Goal: Navigation & Orientation: Find specific page/section

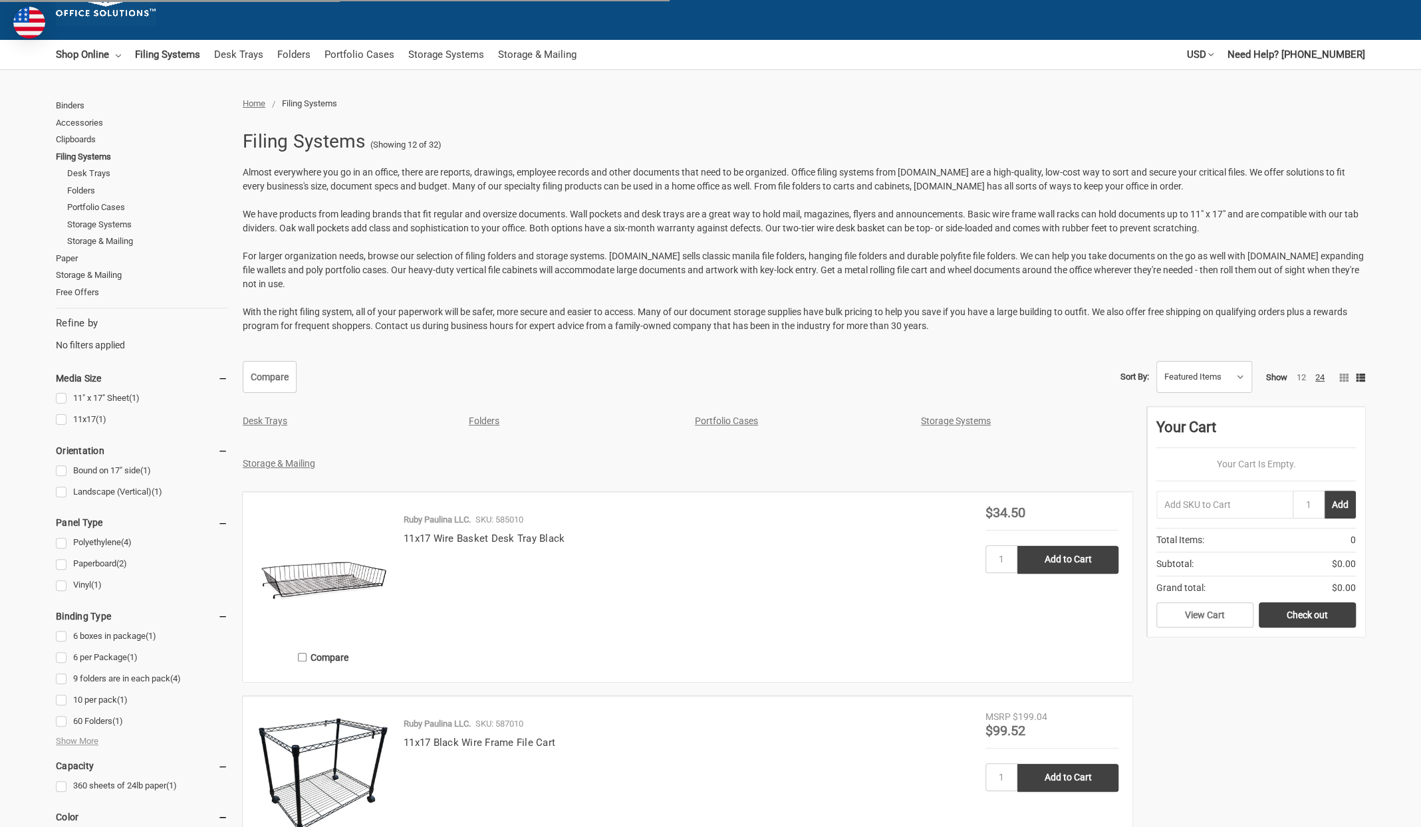
scroll to position [169, 0]
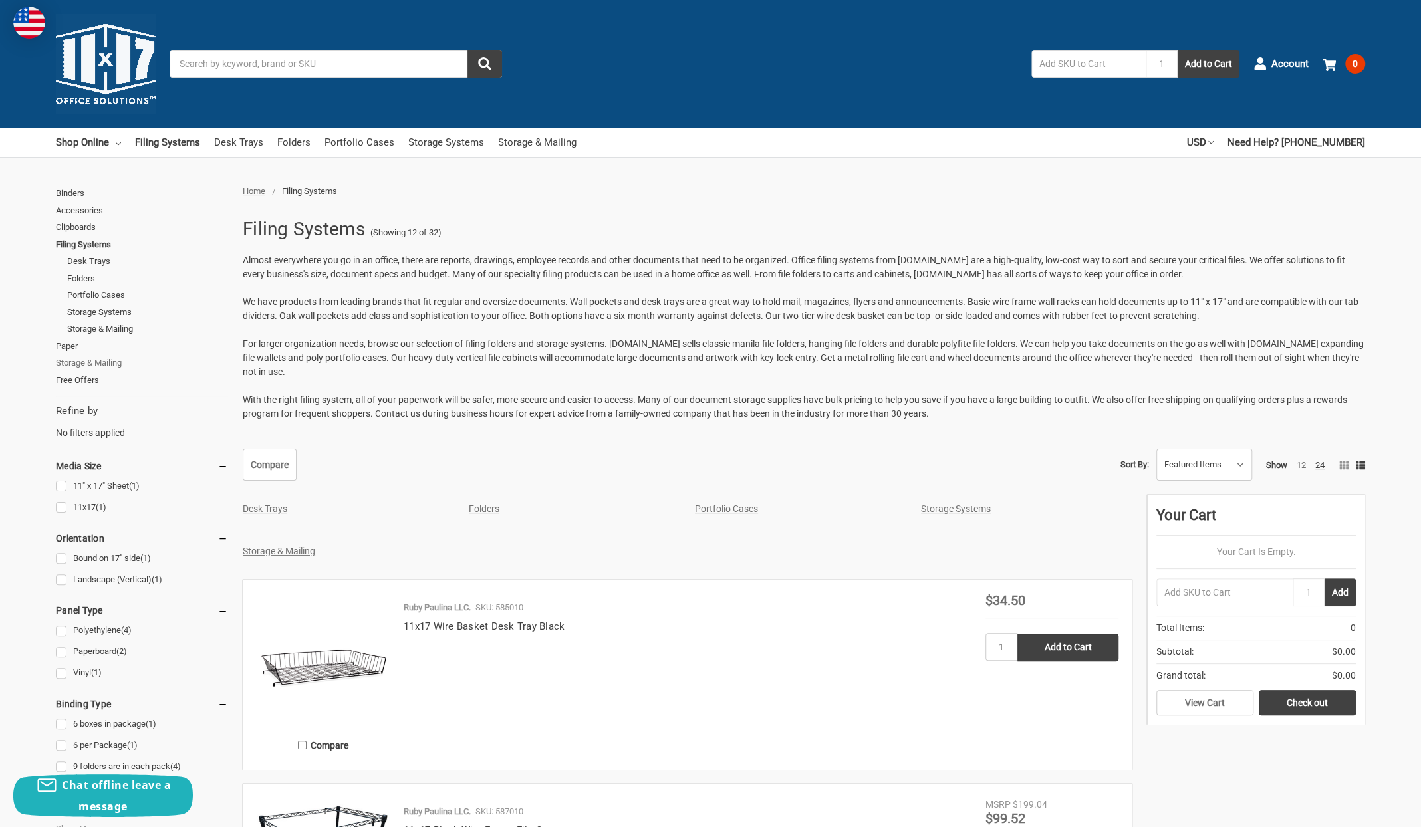
click at [100, 361] on link "Storage & Mailing" at bounding box center [142, 362] width 172 height 17
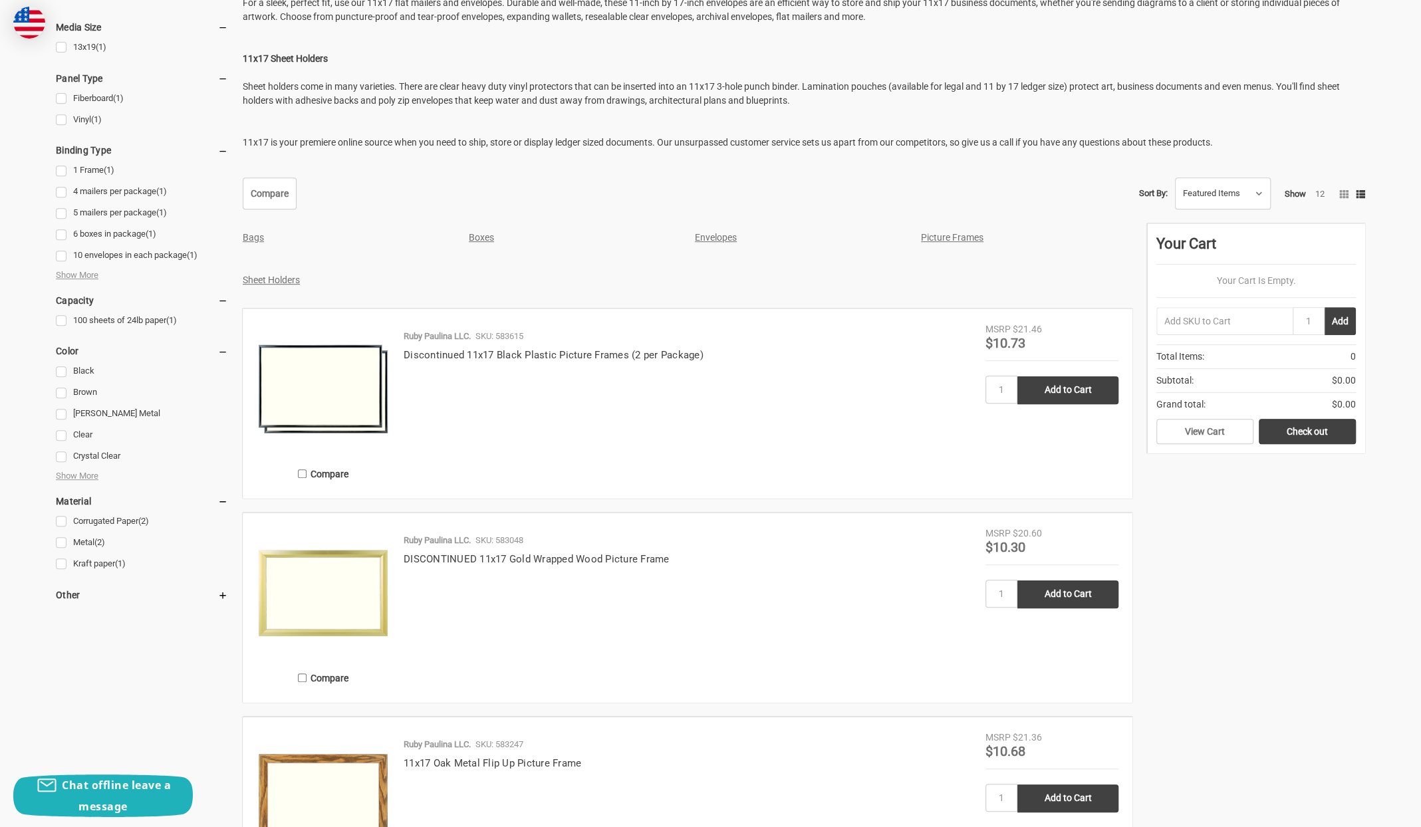
scroll to position [731, 0]
